Goal: Use online tool/utility: Utilize a website feature to perform a specific function

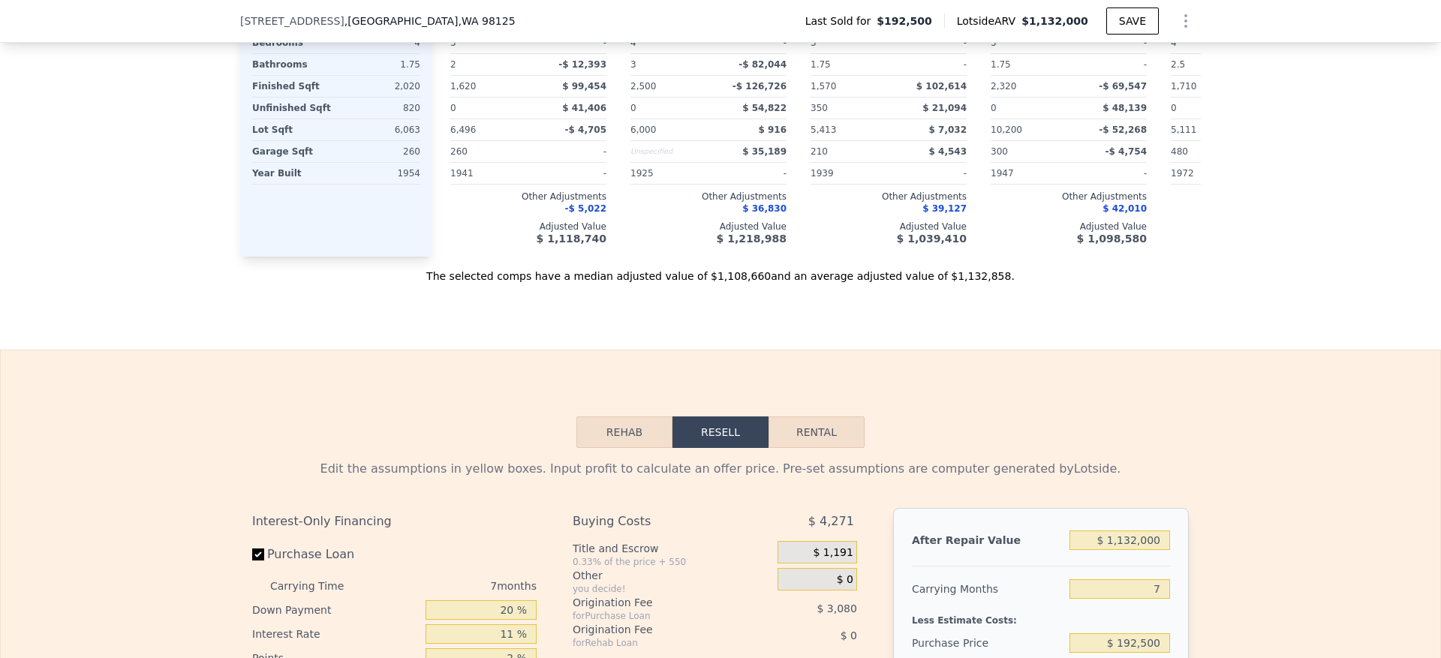
scroll to position [2026, 0]
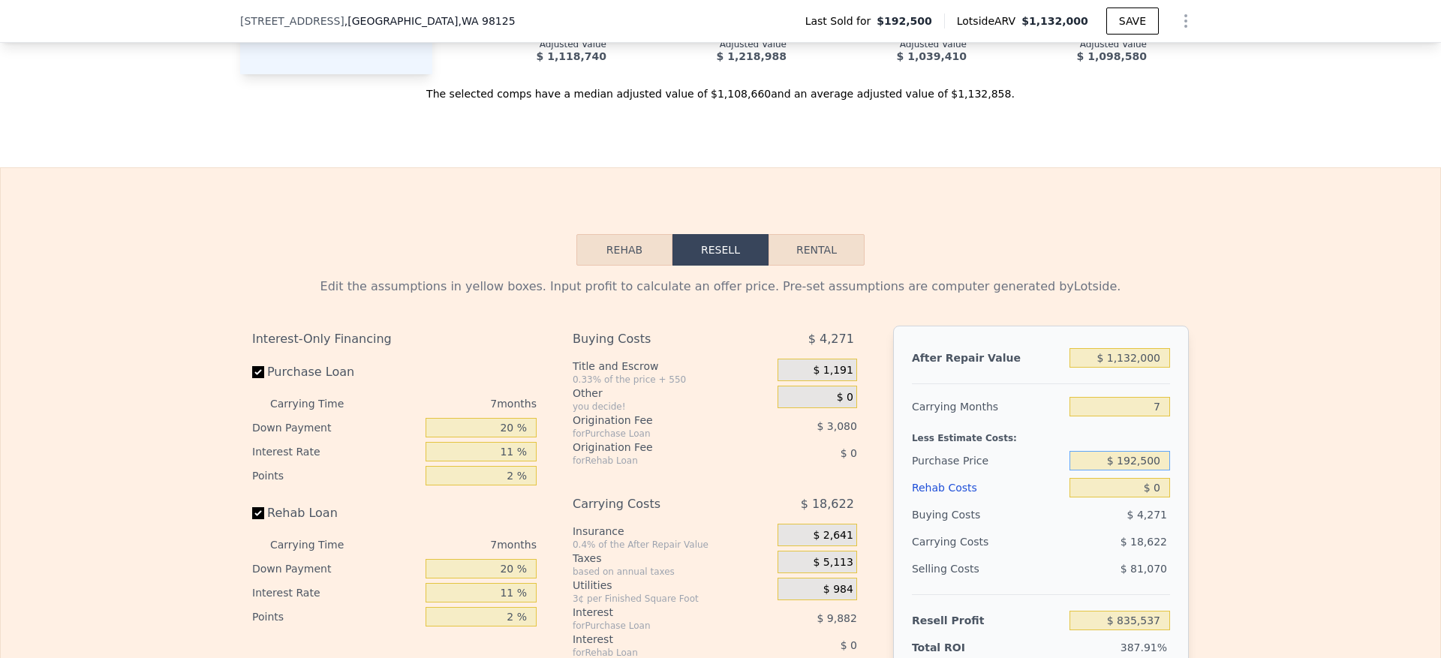
click at [1135, 470] on input "$ 192,500" at bounding box center [1119, 461] width 101 height 20
type input "$ 6"
type input "$ 965,000"
click at [1302, 521] on div "Edit the assumptions in yellow boxes. Input profit to calculate an offer price.…" at bounding box center [720, 545] width 1439 height 558
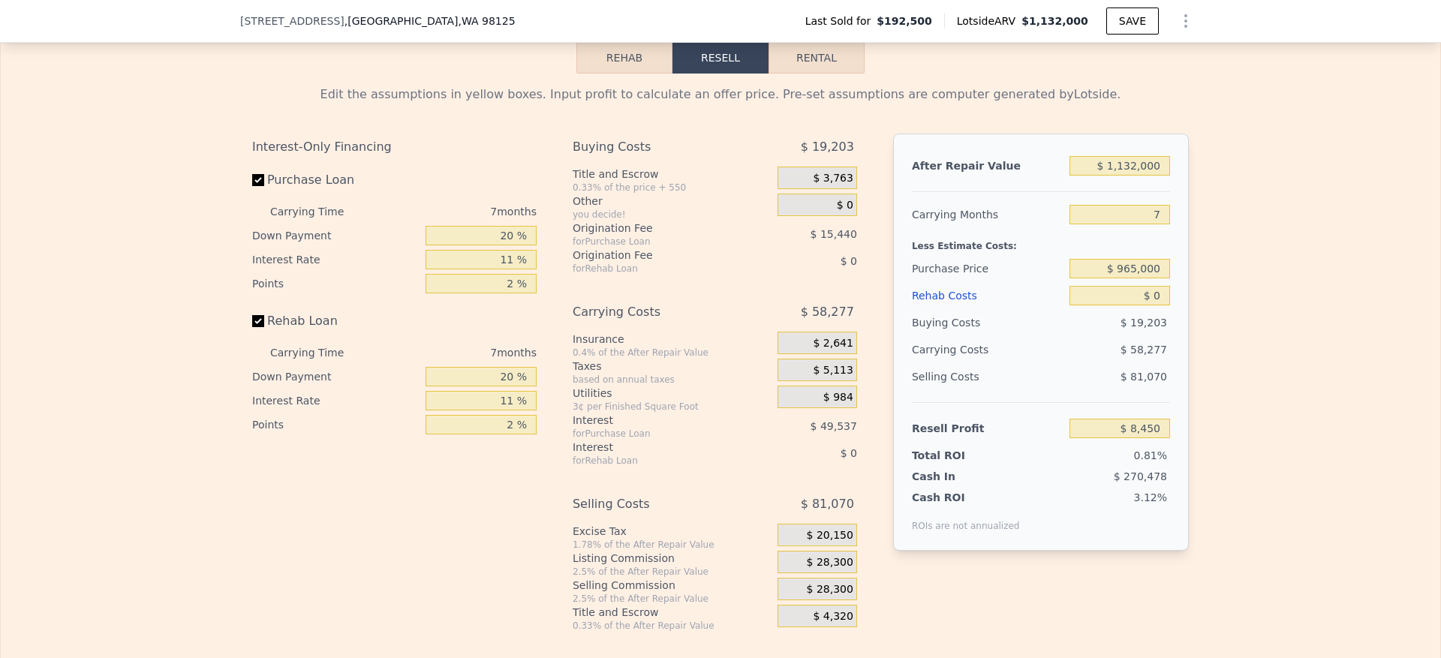
scroll to position [2251, 0]
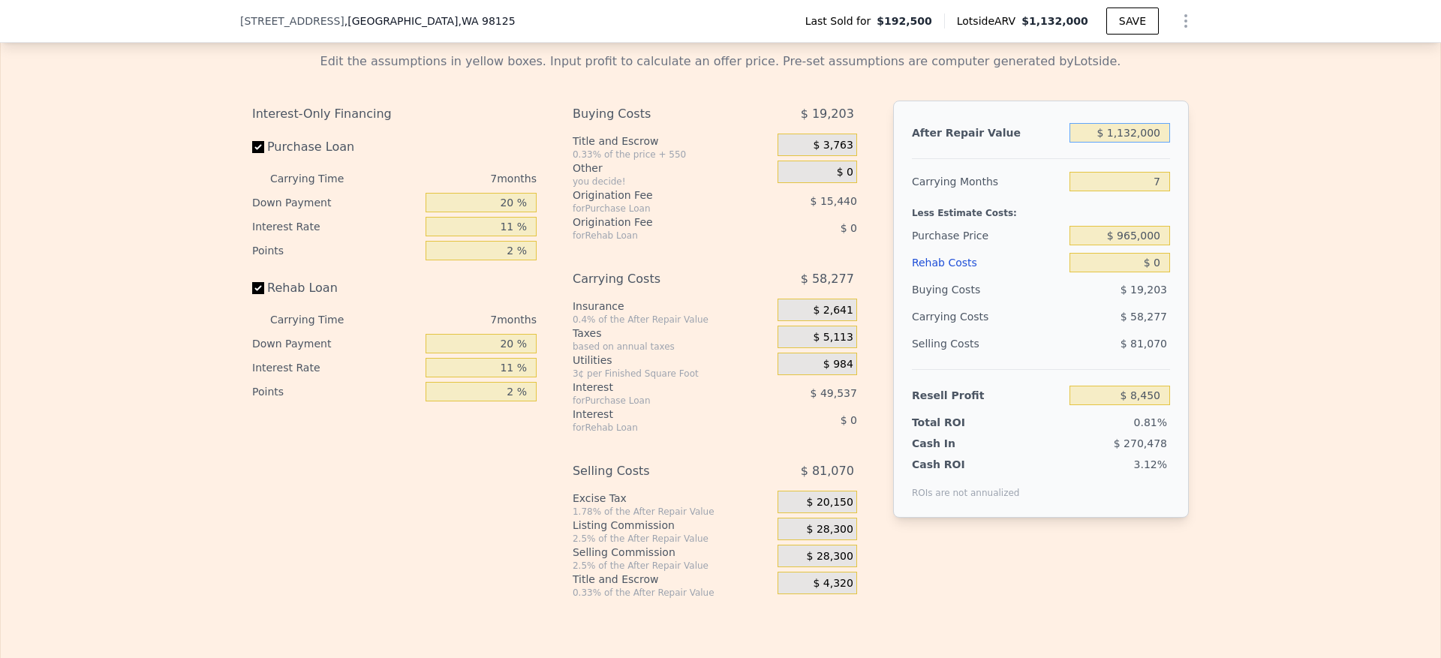
click at [1126, 143] on input "$ 1,132,000" at bounding box center [1119, 133] width 101 height 20
type input "$ 835,537"
type input "$ 1"
type input "-$ 213,301"
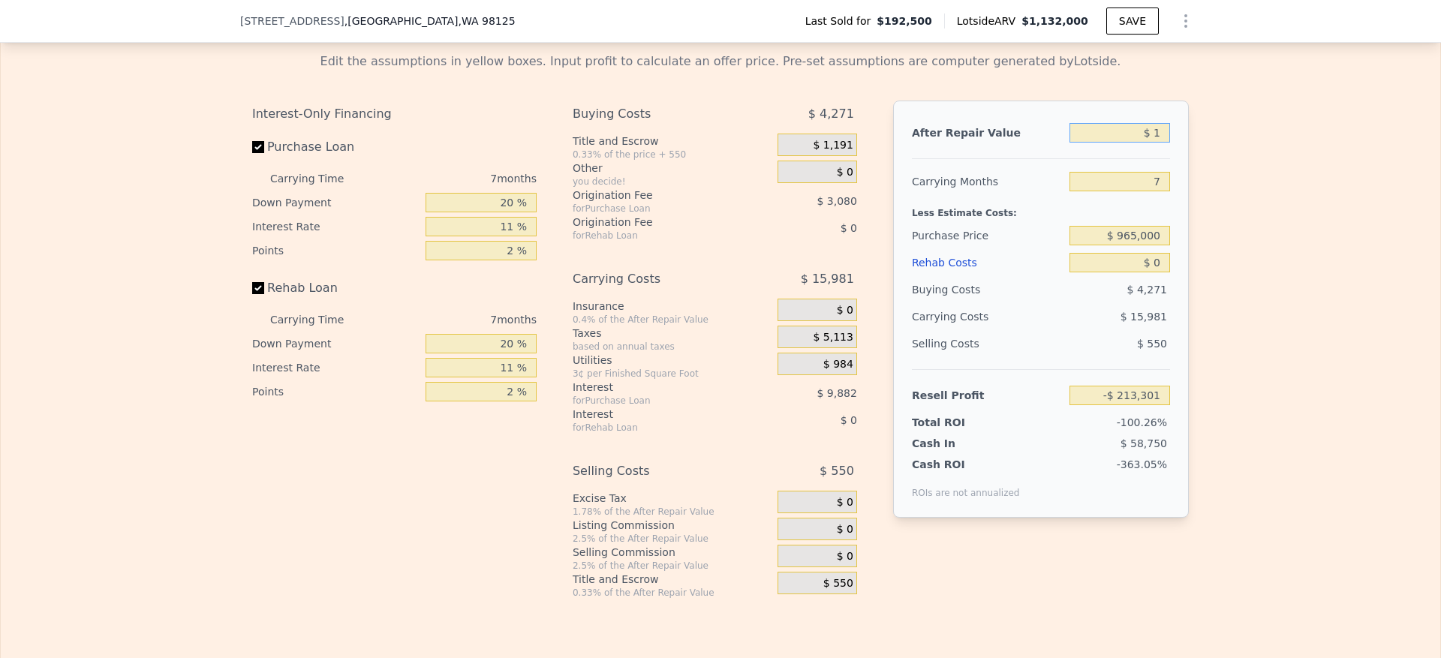
type input "$ 12"
type input "-$ 213,290"
type input "$ 126"
type input "-$ 213,184"
type input "$ 1,260"
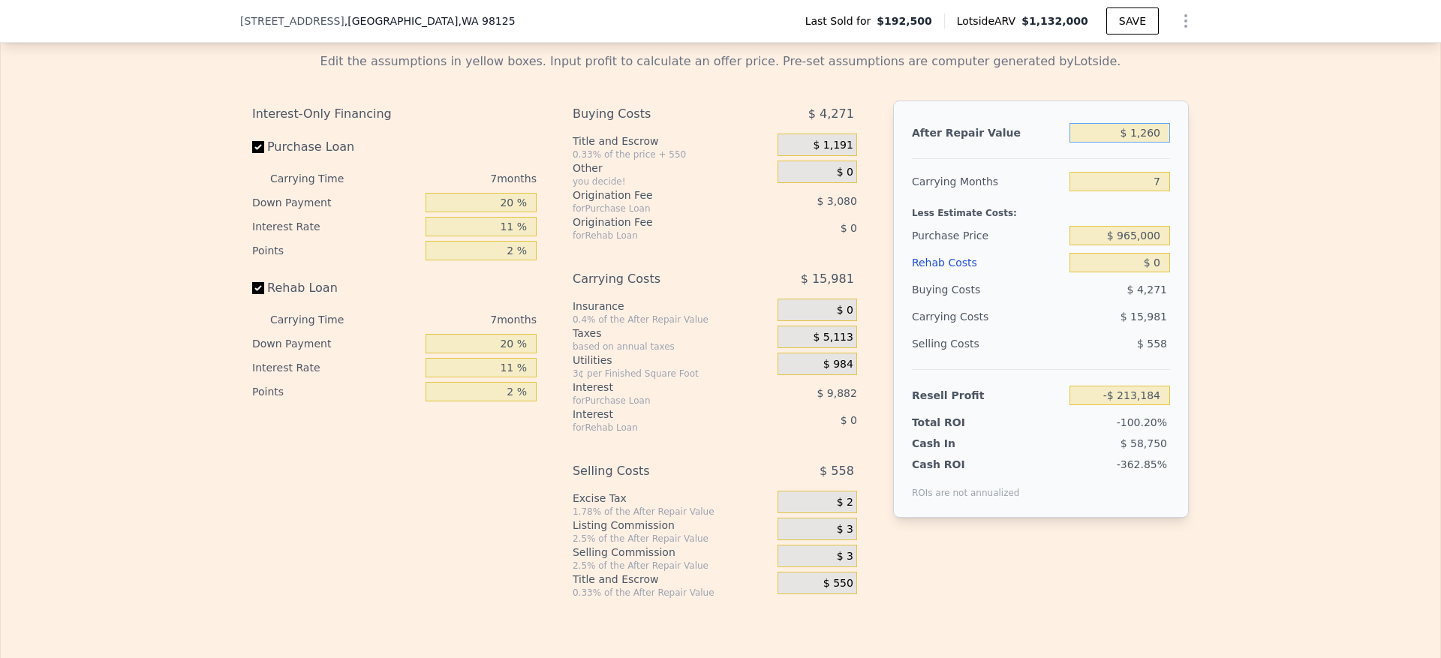
type input "-$ 212,135"
type input "$ 12,600"
type input "-$ 201,627"
type input "$ 126,000"
type input "-$ 96,559"
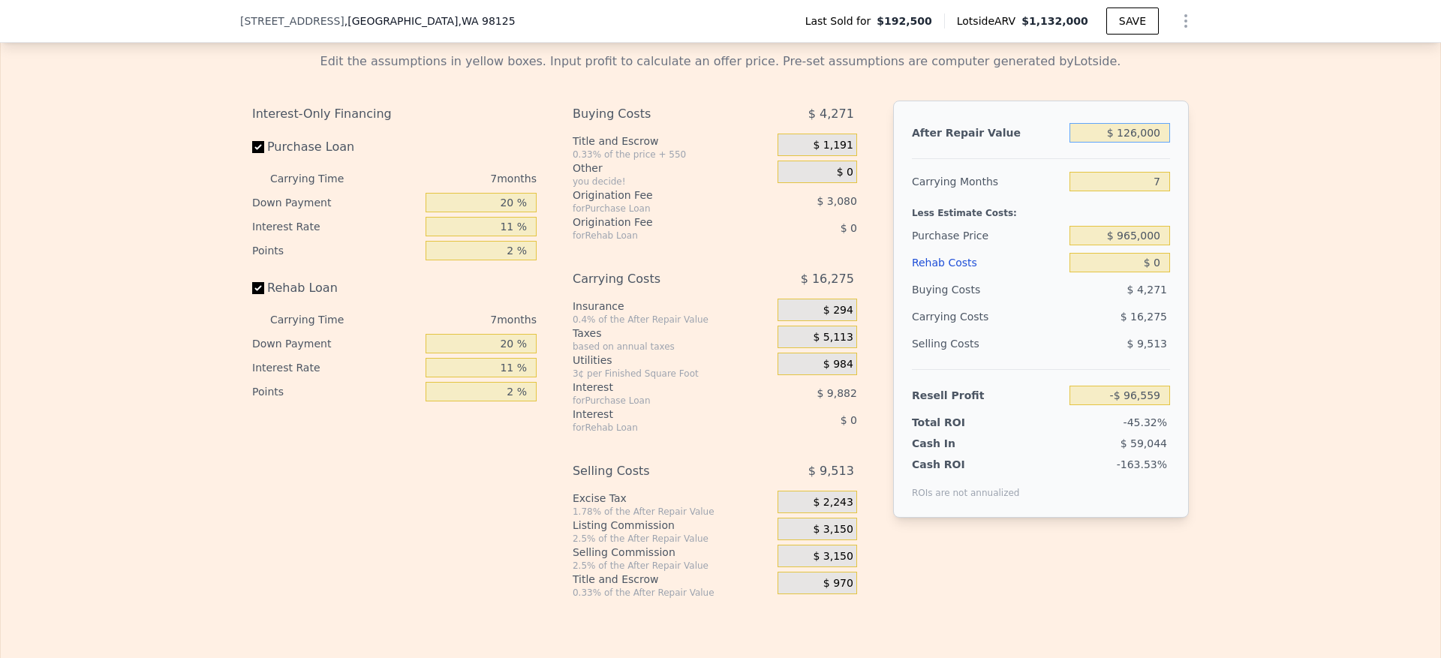
type input "$ 1,260,000"
type input "$ 954,134"
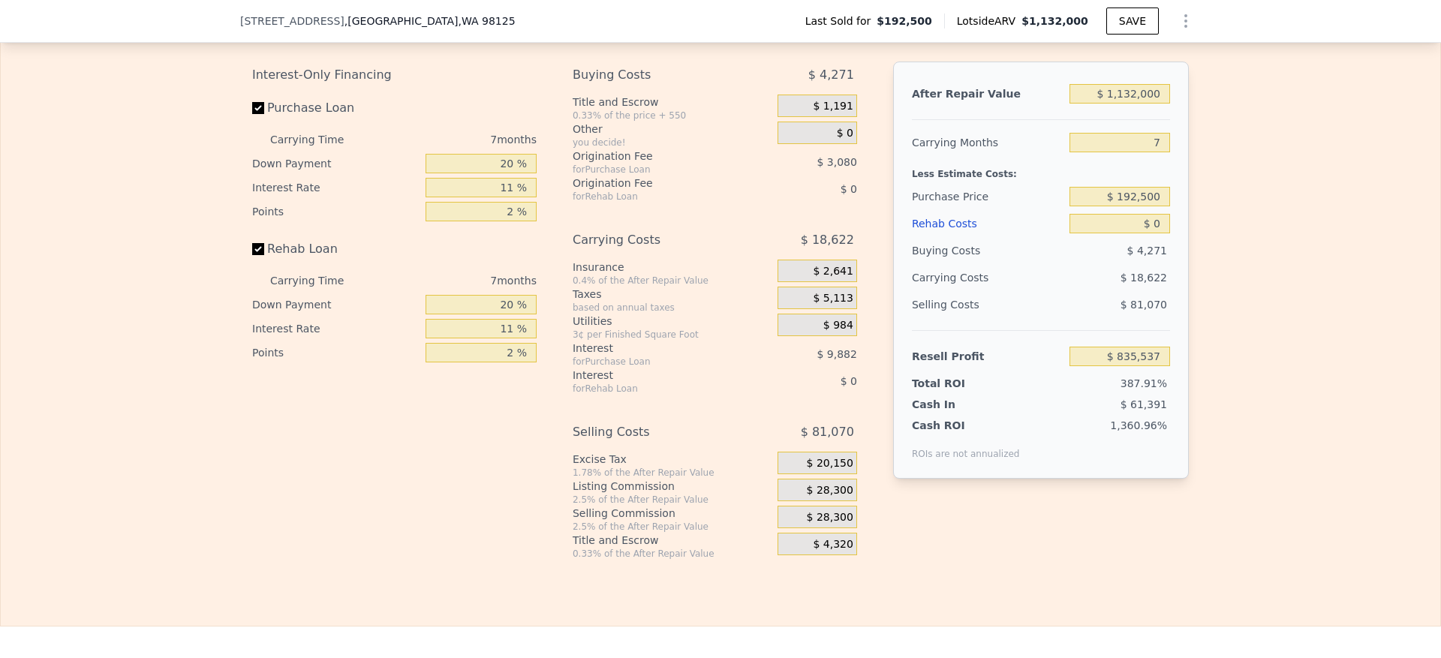
scroll to position [2291, 0]
click at [1128, 102] on input "$ 1,132,000" at bounding box center [1119, 93] width 101 height 20
type input "$ 1"
type input "-$ 213,301"
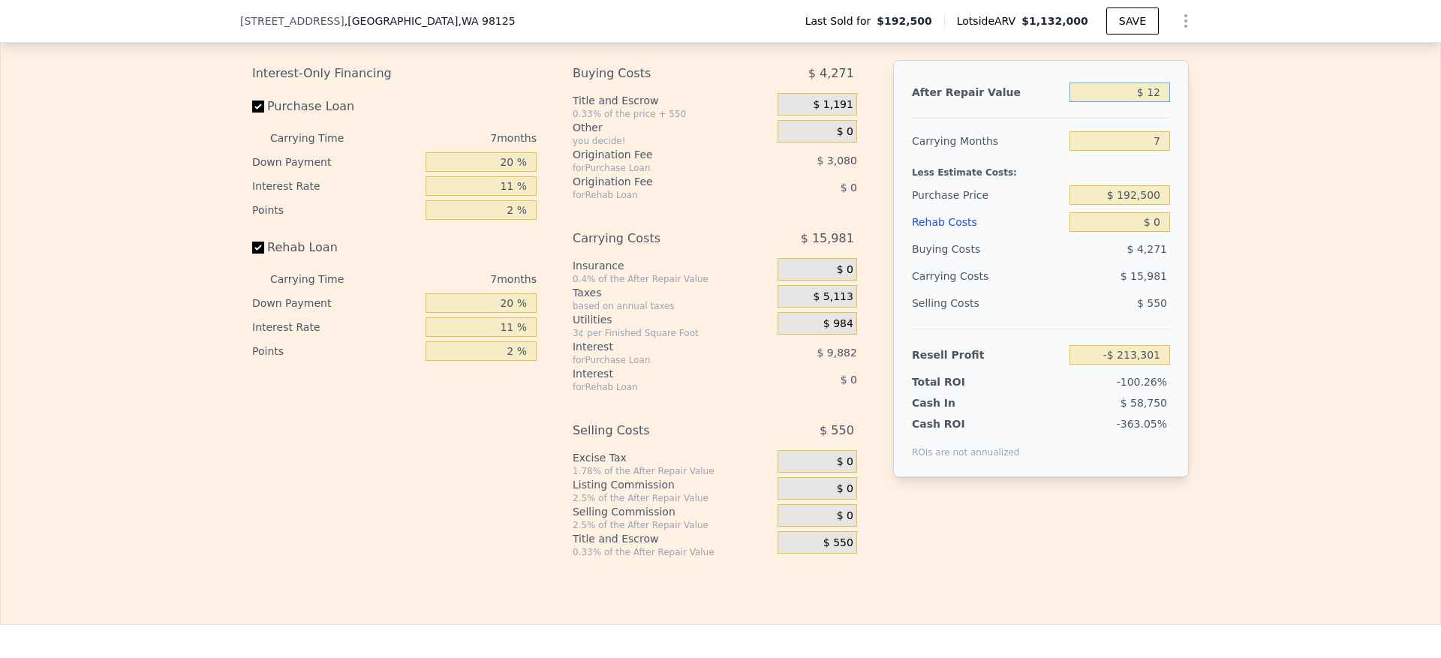
type input "$ 126"
type input "-$ 213,184"
type input "$ 1,260"
type input "-$ 212,135"
type input "$ 12,600"
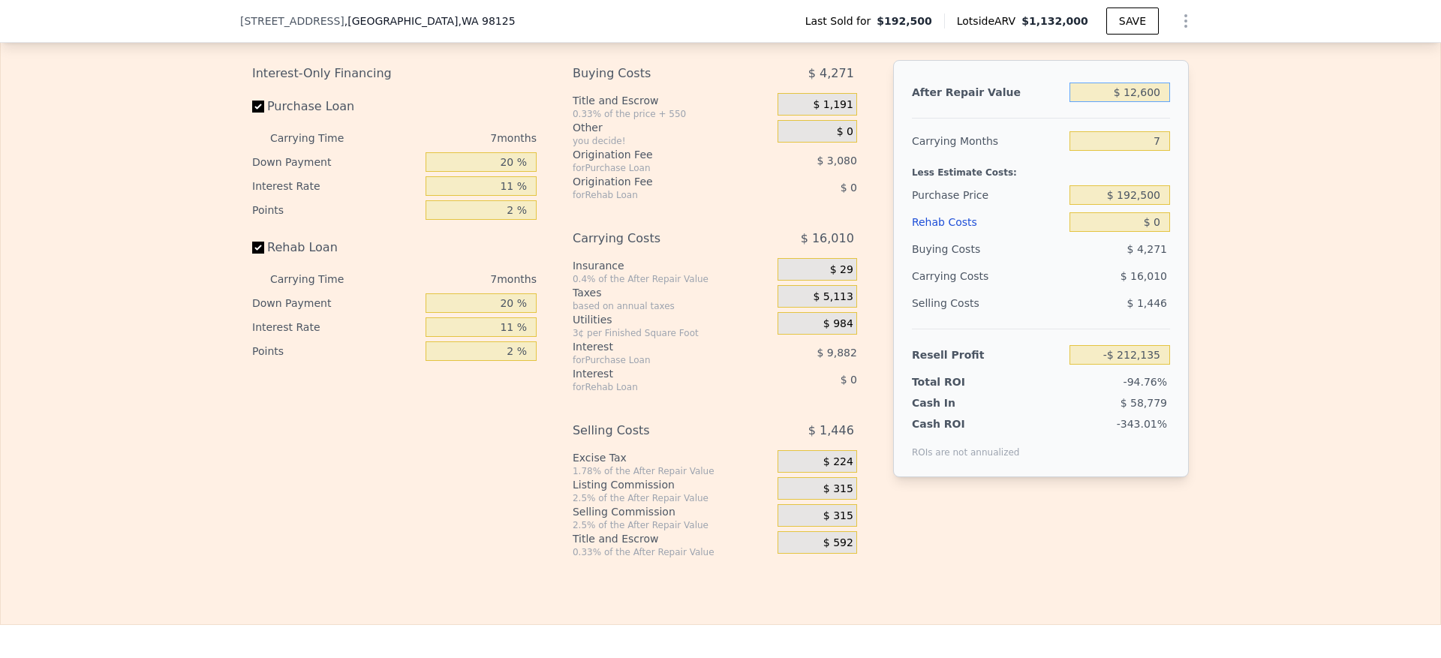
type input "-$ 201,627"
type input "$ 126,000"
type input "-$ 96,559"
type input "$ 1,260,000"
type input "$ 954,134"
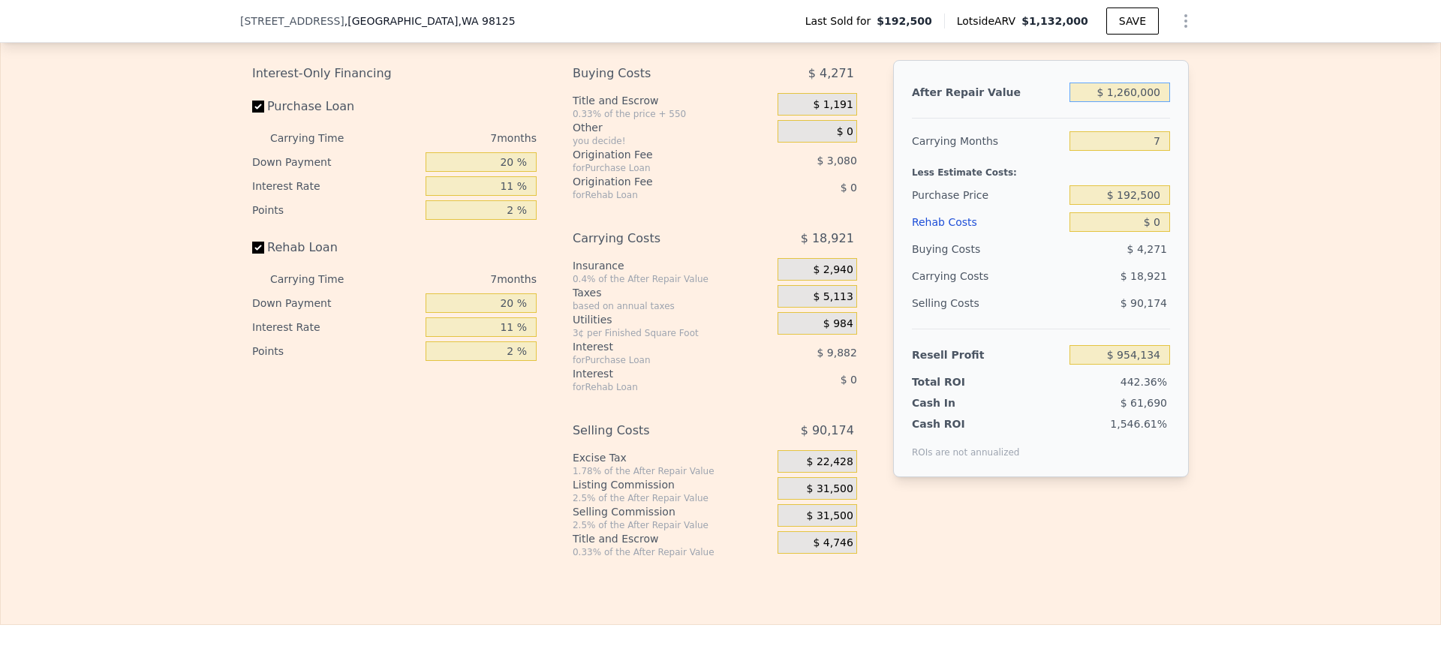
type input "$ 1,260,000"
type input "6"
type input "$ 956,836"
type input "6"
type input "$ 965,000"
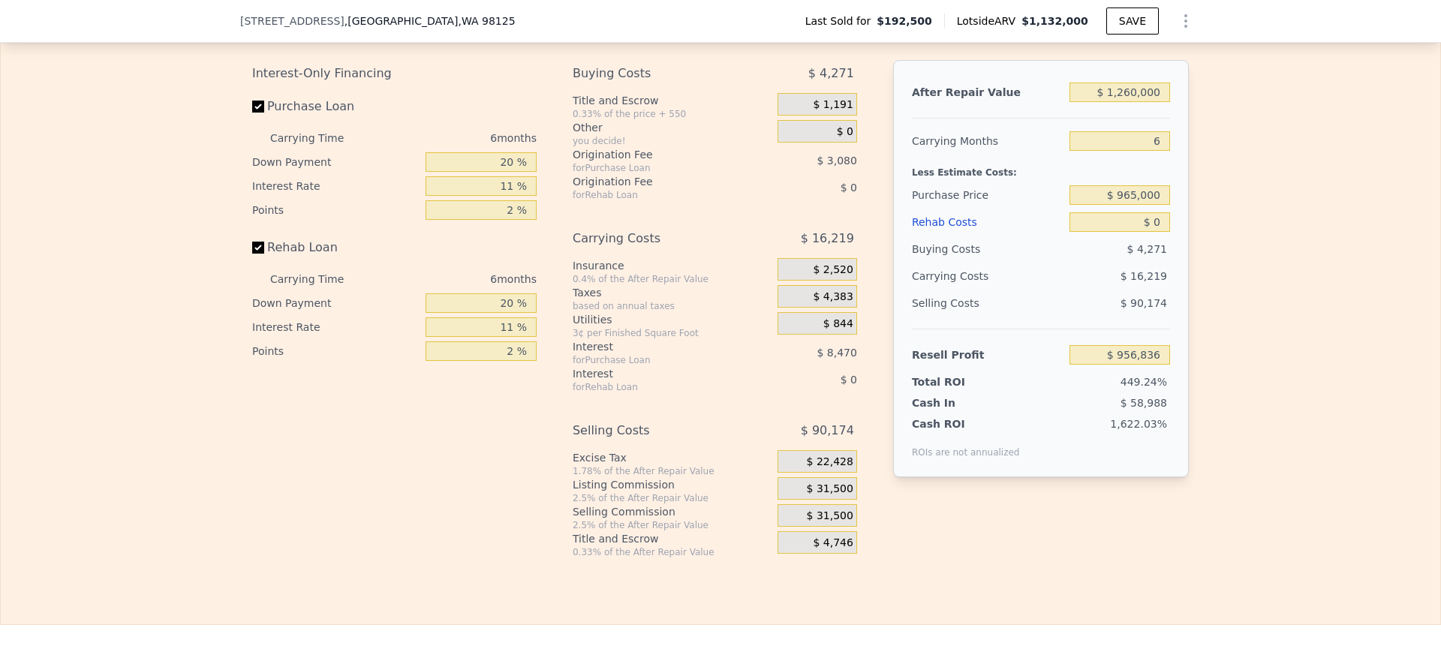
click at [1223, 329] on div "Edit the assumptions in yellow boxes. Input profit to calculate an offer price.…" at bounding box center [720, 279] width 1439 height 558
type input "$ 135,414"
